Goal: Task Accomplishment & Management: Manage account settings

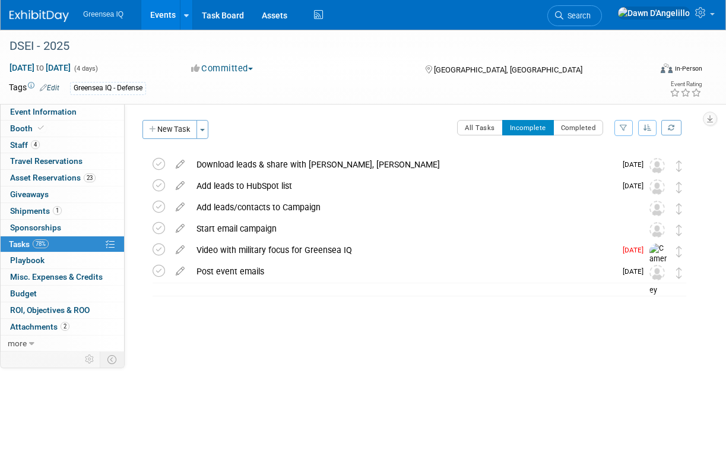
click at [166, 12] on link "Events" at bounding box center [162, 15] width 43 height 30
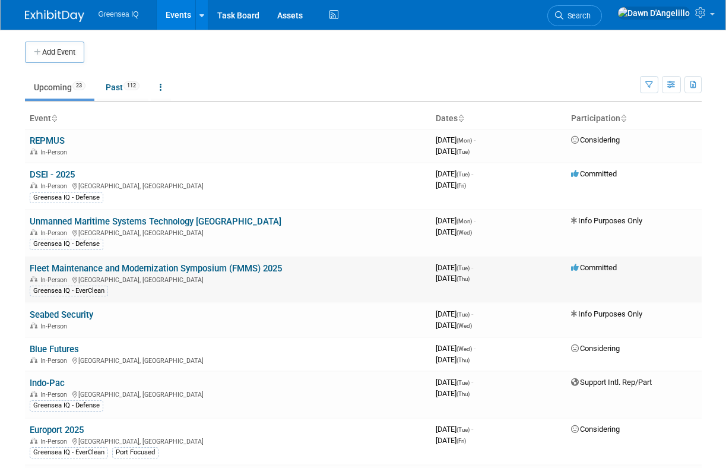
click at [77, 270] on link "Fleet Maintenance and Modernization Symposium (FMMS) 2025" at bounding box center [156, 268] width 252 height 11
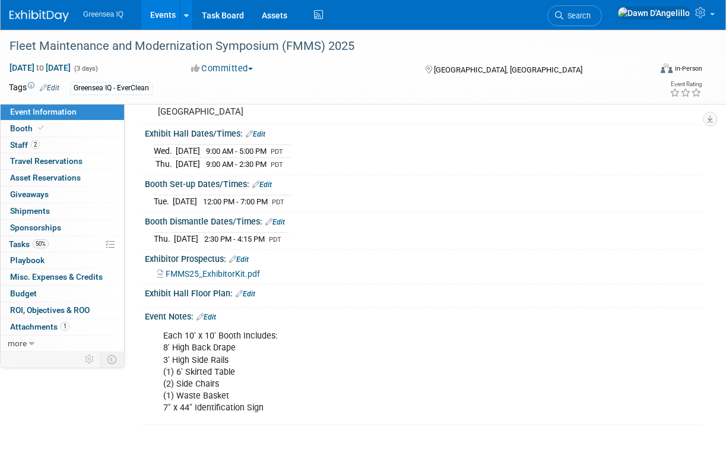
scroll to position [110, 0]
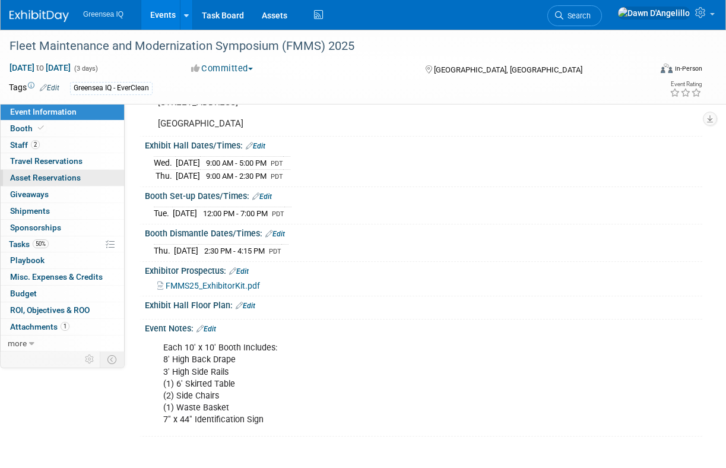
click at [70, 182] on span "Asset Reservations 0" at bounding box center [45, 177] width 71 height 9
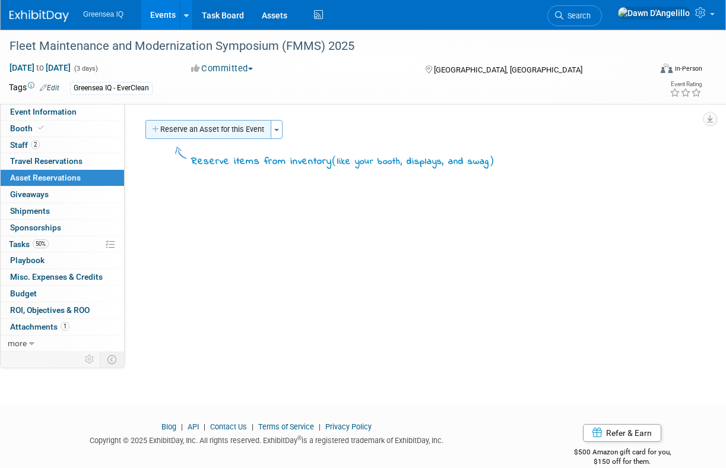
click at [242, 129] on button "Reserve an Asset for this Event" at bounding box center [208, 129] width 126 height 19
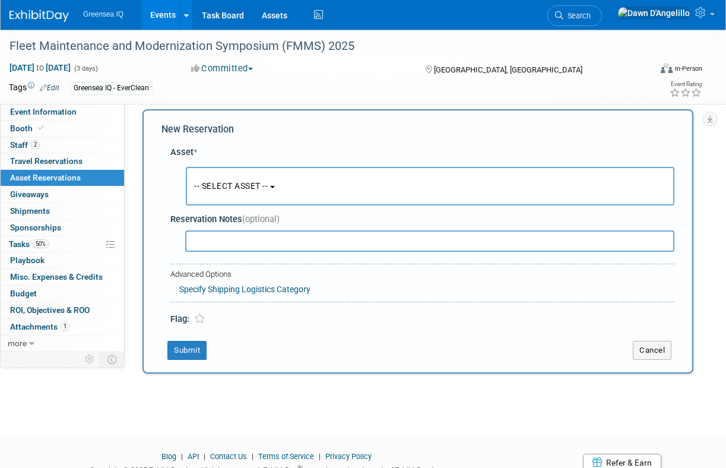
scroll to position [11, 0]
click at [267, 182] on span "-- SELECT ASSET --" at bounding box center [231, 184] width 74 height 9
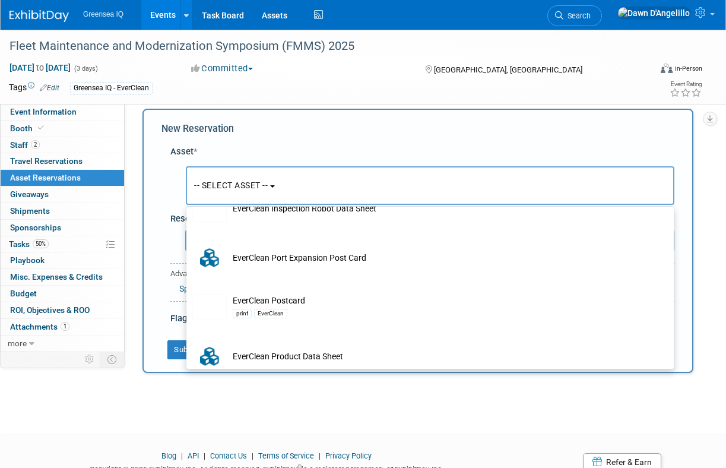
scroll to position [1514, 0]
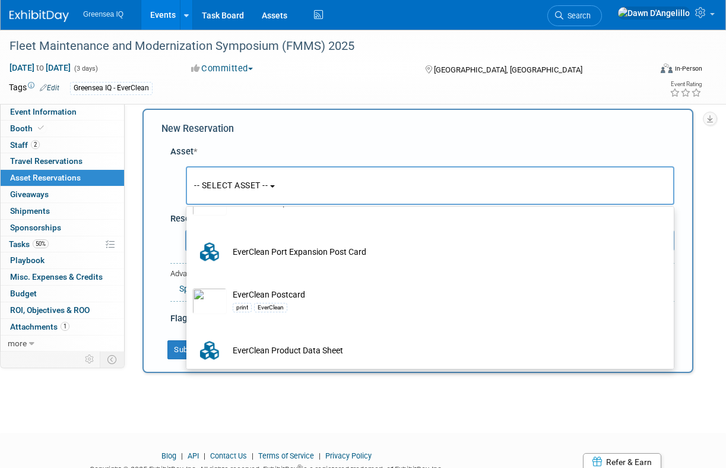
click at [315, 411] on div "Fleet Maintenance and Modernization Symposium (FMMS) 2025 Sep 23, 2025 to Sep 2…" at bounding box center [363, 214] width 726 height 393
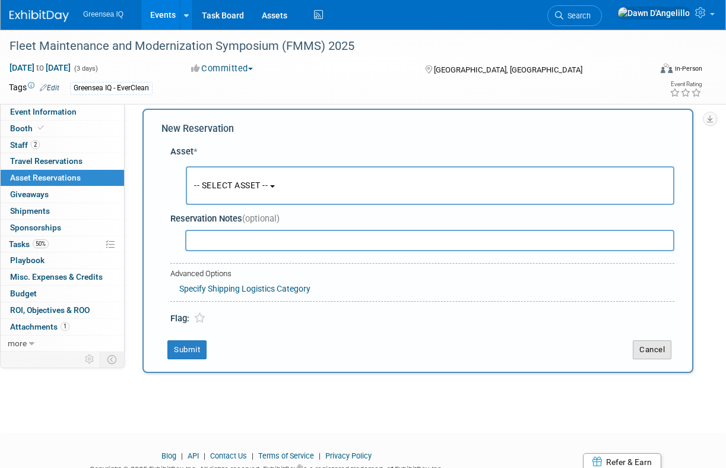
click at [649, 351] on button "Cancel" at bounding box center [652, 349] width 39 height 19
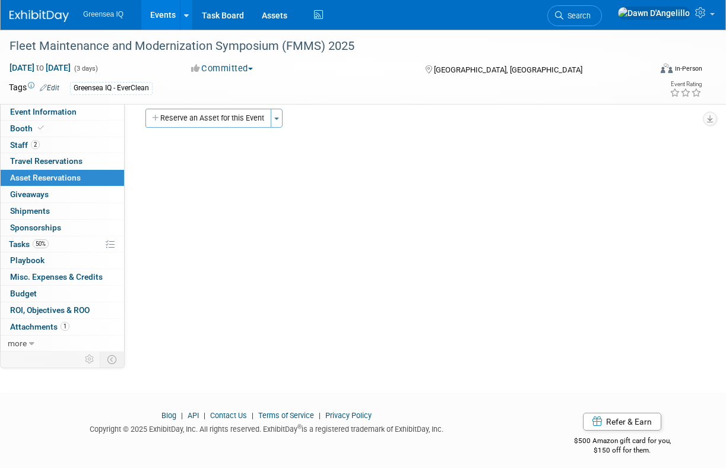
scroll to position [0, 0]
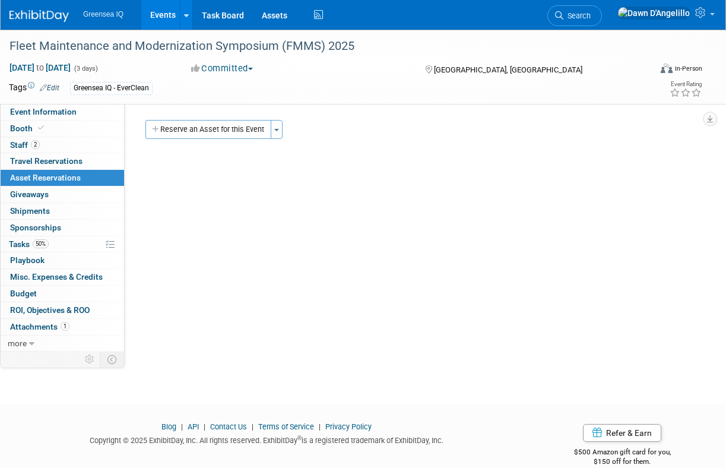
click at [164, 11] on link "Events" at bounding box center [162, 15] width 43 height 30
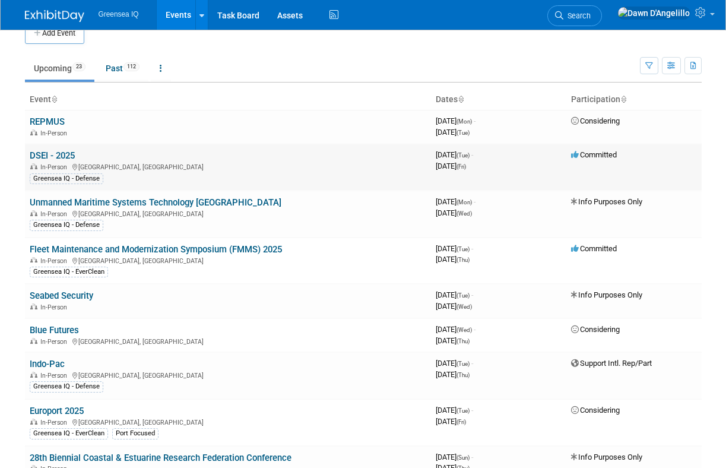
click at [68, 156] on link "DSEI - 2025" at bounding box center [52, 155] width 45 height 11
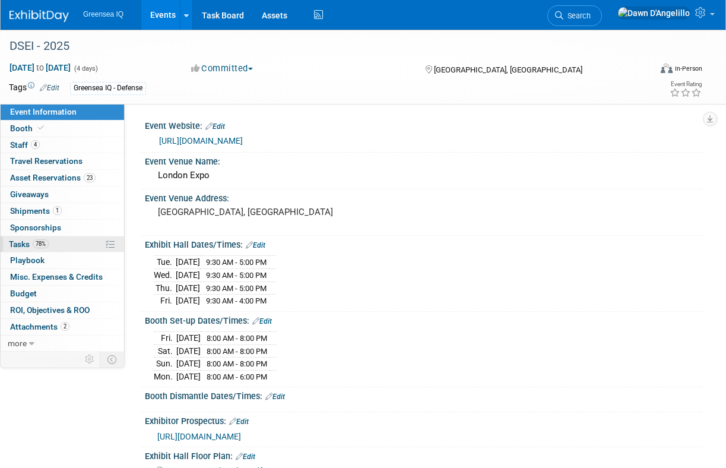
click at [21, 244] on span "Tasks 78%" at bounding box center [29, 243] width 40 height 9
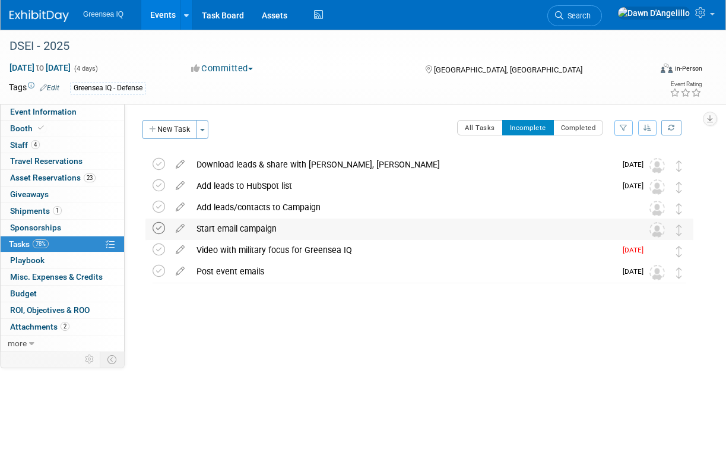
click at [158, 228] on icon at bounding box center [159, 228] width 12 height 12
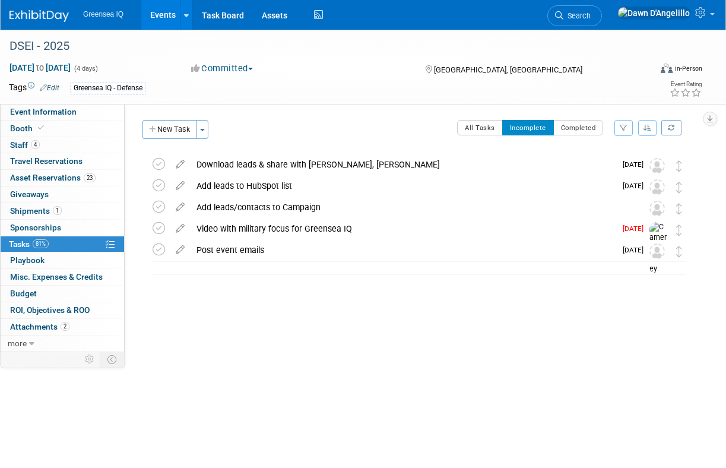
click at [279, 382] on div "DSEI - 2025 Sep 9, 2025 to Sep 12, 2025 (4 days) Sep 9, 2025 to Sep 12, 2025 Co…" at bounding box center [363, 206] width 726 height 353
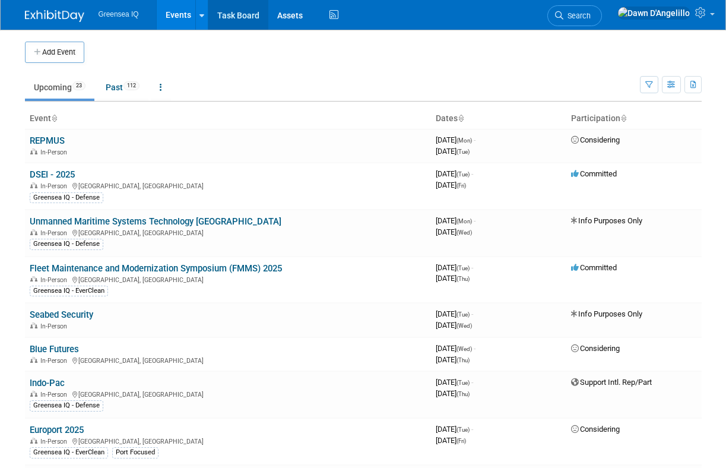
click at [236, 16] on link "Task Board" at bounding box center [238, 15] width 60 height 30
